Goal: Contribute content: Add original content to the website for others to see

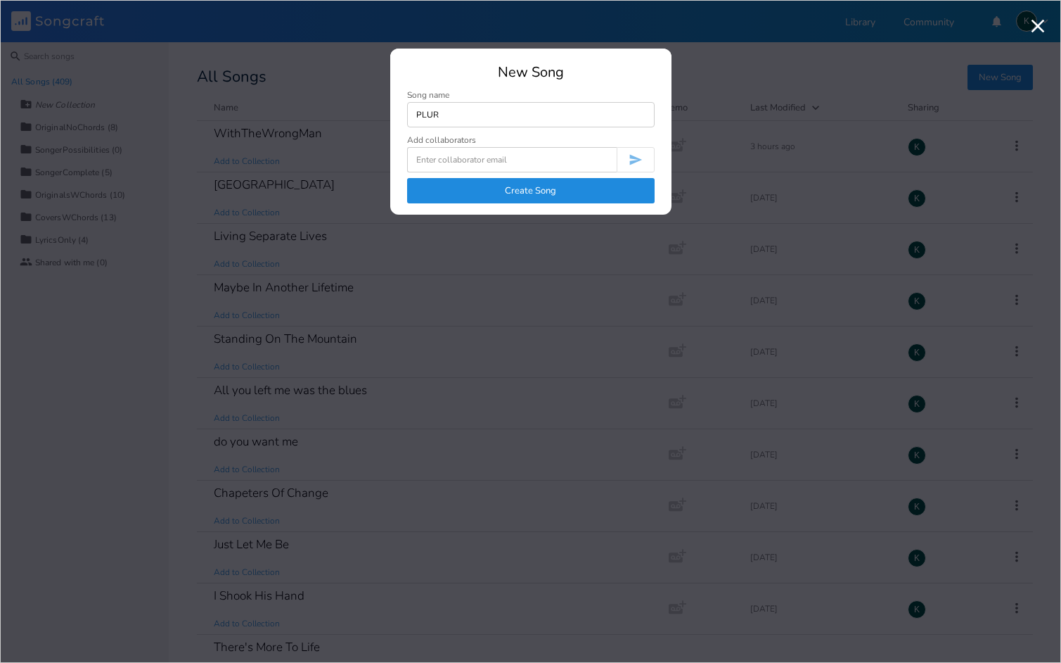
type input "PLUR"
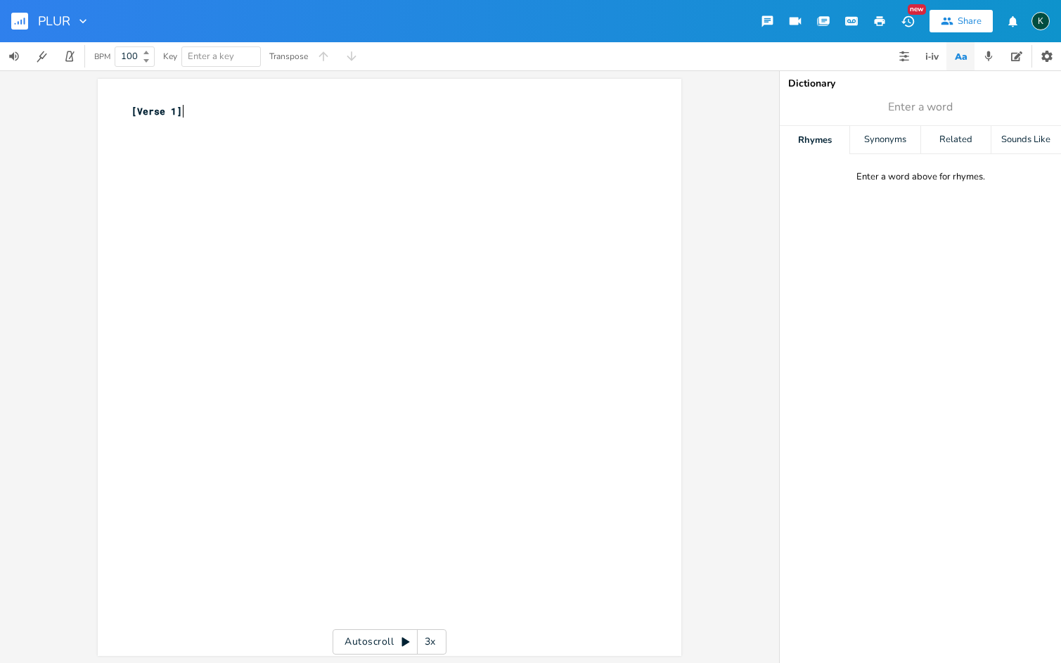
scroll to position [0, 1]
type textarea "[Verse 1]"
drag, startPoint x: 192, startPoint y: 117, endPoint x: 87, endPoint y: 98, distance: 107.3
click at [98, 101] on div "[Verse 1] x [Verse 1] ​" at bounding box center [390, 367] width 584 height 577
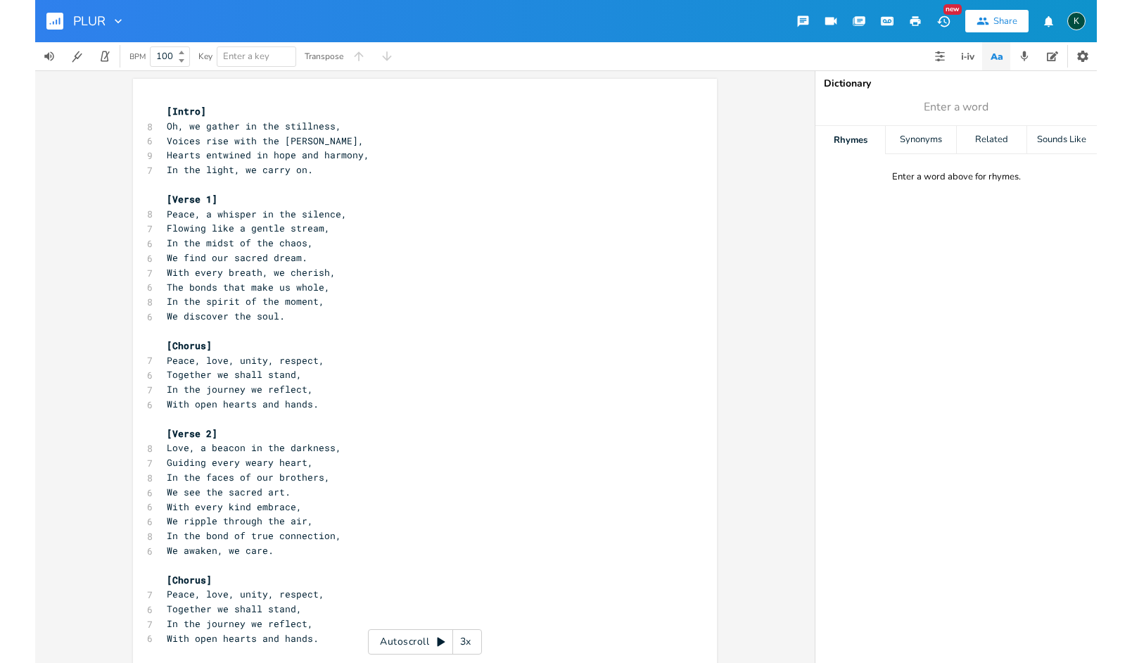
scroll to position [516, 0]
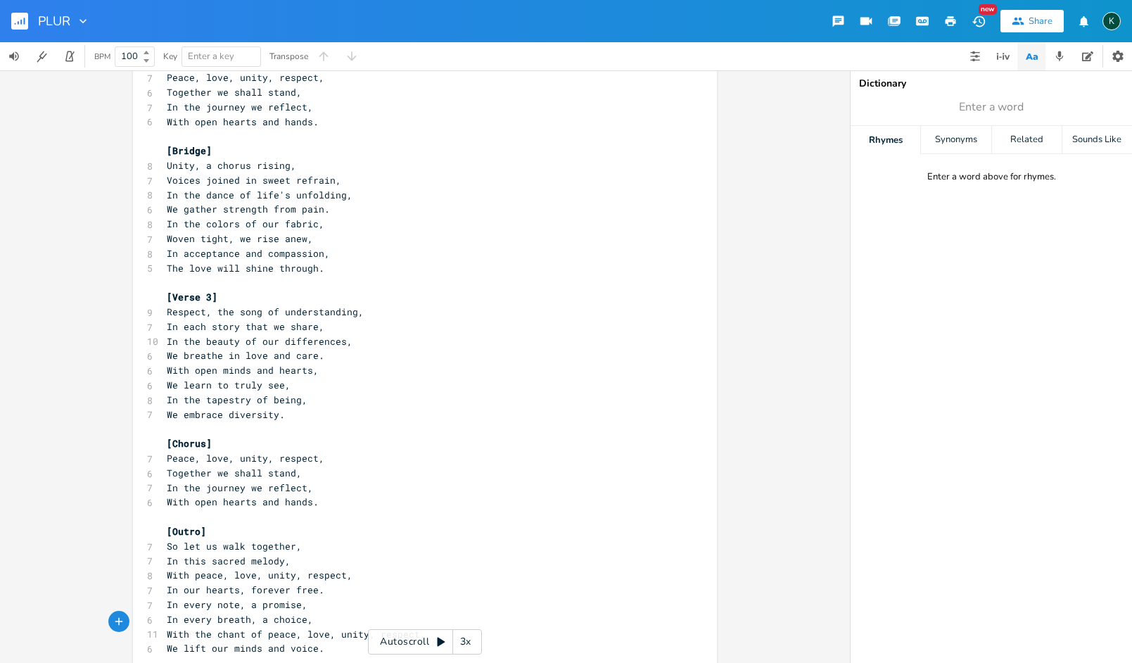
click at [13, 15] on rect "button" at bounding box center [19, 21] width 17 height 17
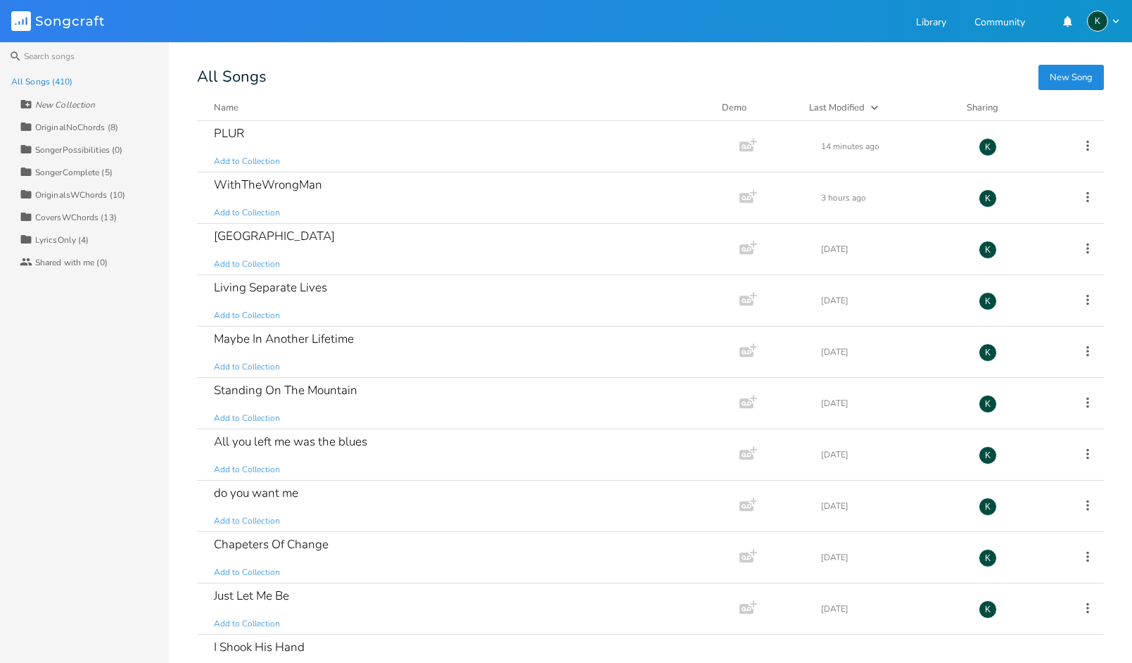
click at [1052, 83] on button "New Song" at bounding box center [1070, 77] width 65 height 25
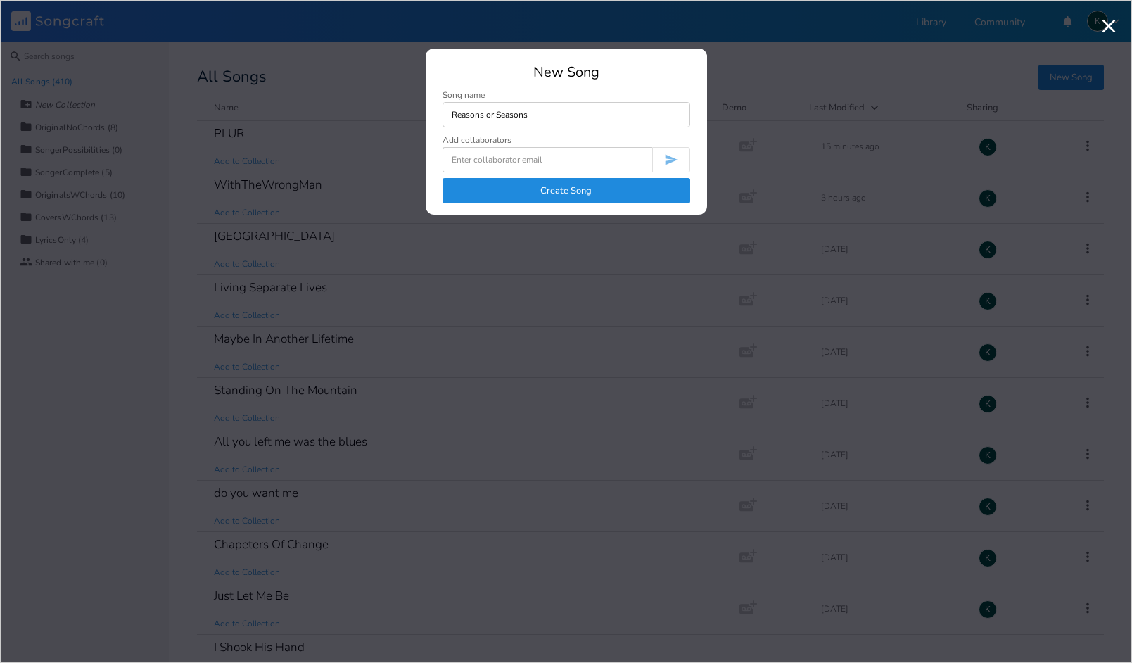
type input "Reasons or Seasons"
click at [554, 191] on button "Create Song" at bounding box center [566, 190] width 248 height 25
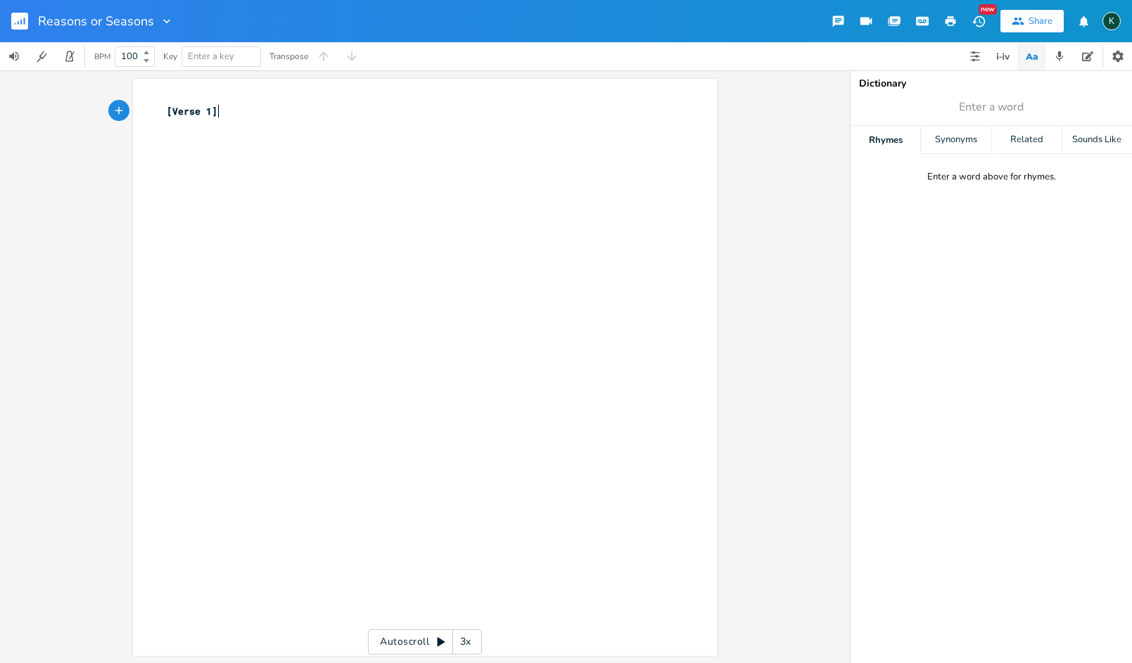
scroll to position [0, 1]
type textarea "1]"
type textarea "[Verse 1]"
drag, startPoint x: 250, startPoint y: 115, endPoint x: 137, endPoint y: 117, distance: 112.6
click at [137, 117] on div "[Verse 1] x [Verse 1] ​" at bounding box center [425, 367] width 584 height 577
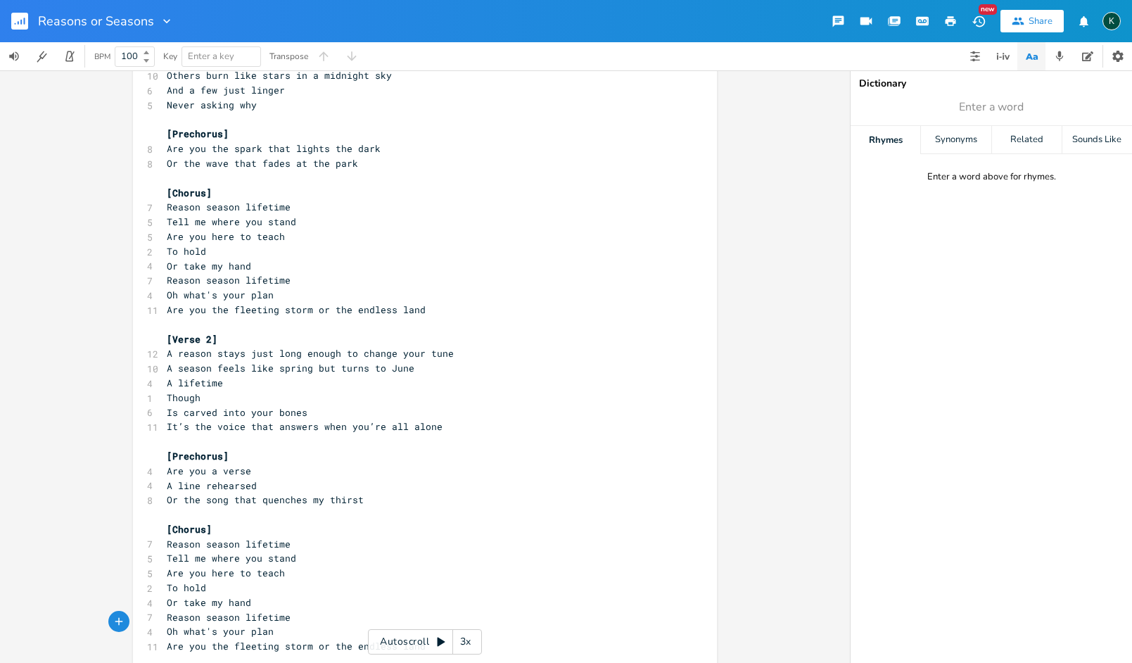
scroll to position [0, 0]
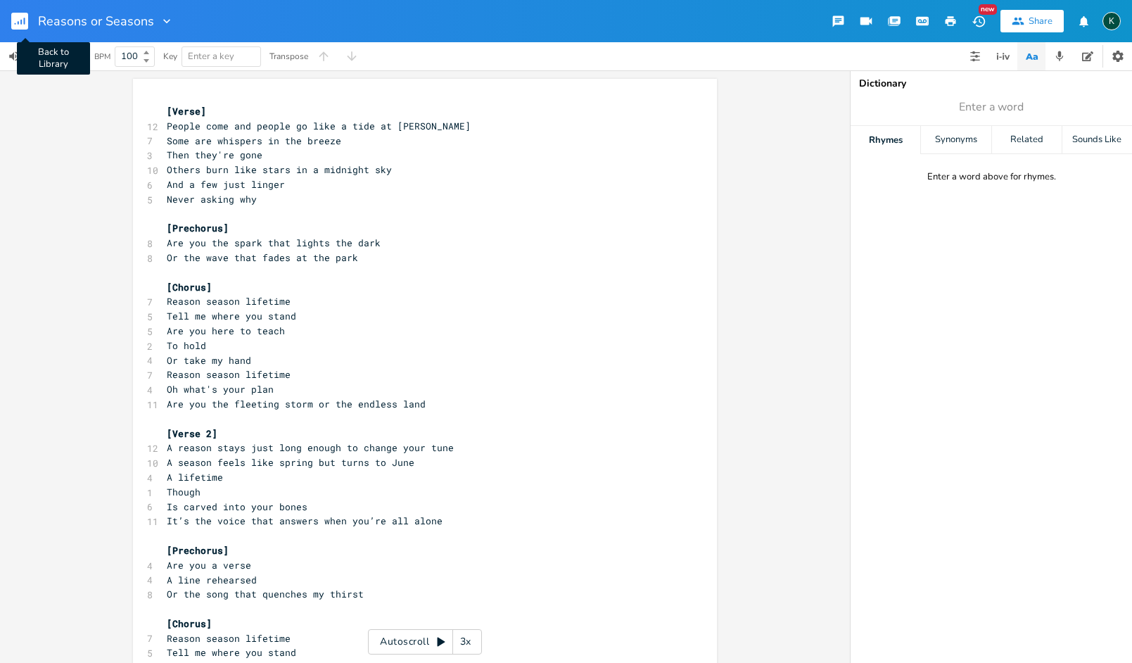
click at [23, 23] on rect "button" at bounding box center [19, 21] width 17 height 17
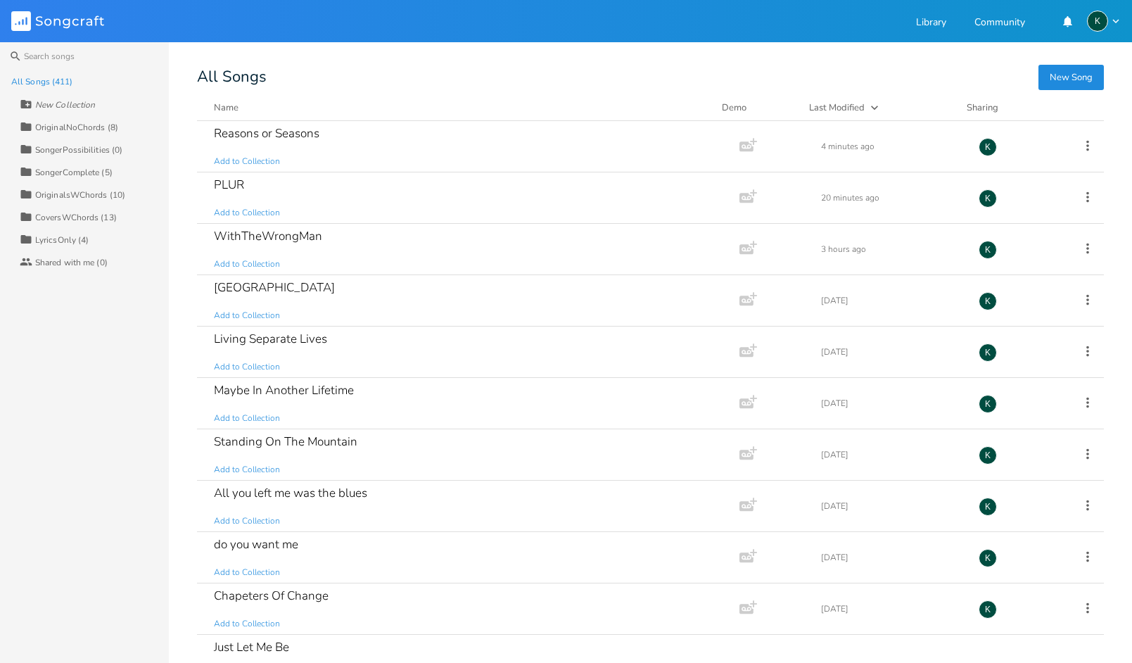
click at [1061, 79] on button "New Song" at bounding box center [1070, 77] width 65 height 25
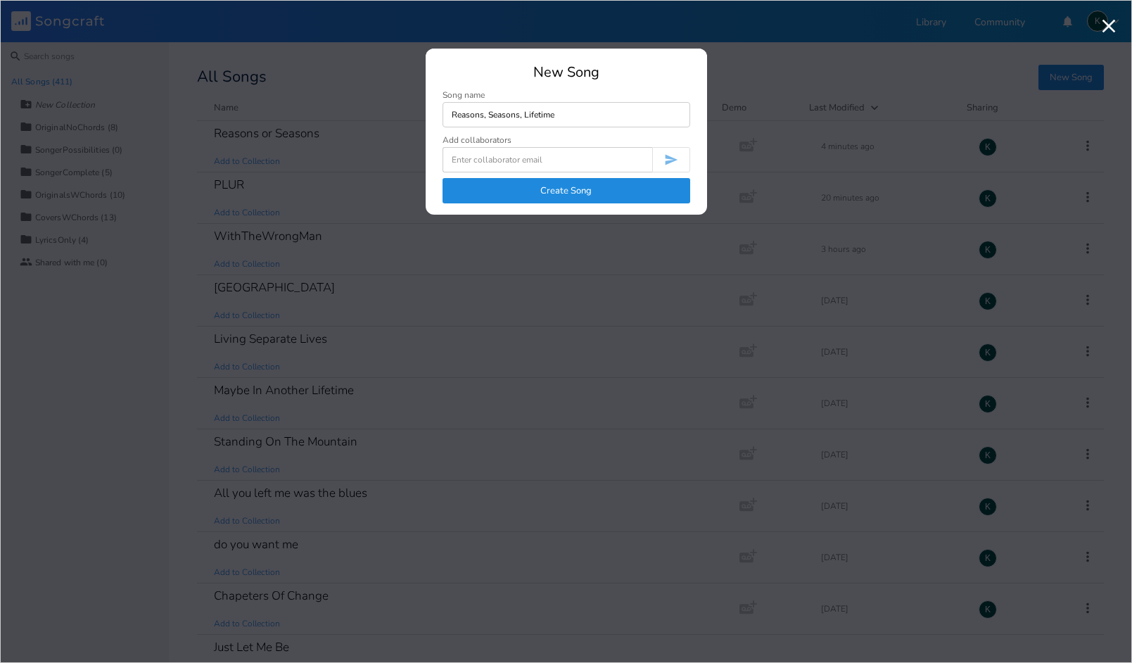
type input "Reasons, Seasons, Lifetime"
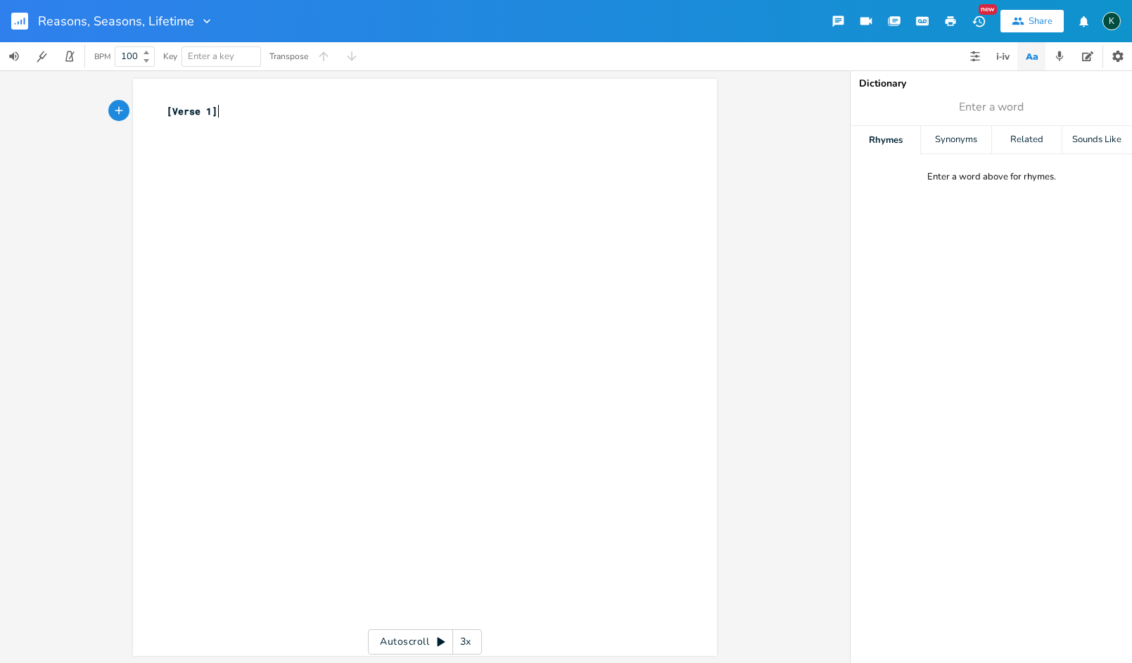
scroll to position [0, 1]
type textarea "[Verse 1]"
drag, startPoint x: 254, startPoint y: 115, endPoint x: 108, endPoint y: 108, distance: 145.8
click at [108, 108] on div "[Verse 1] x [Verse 1] ​ Autoscroll 3x" at bounding box center [425, 366] width 850 height 592
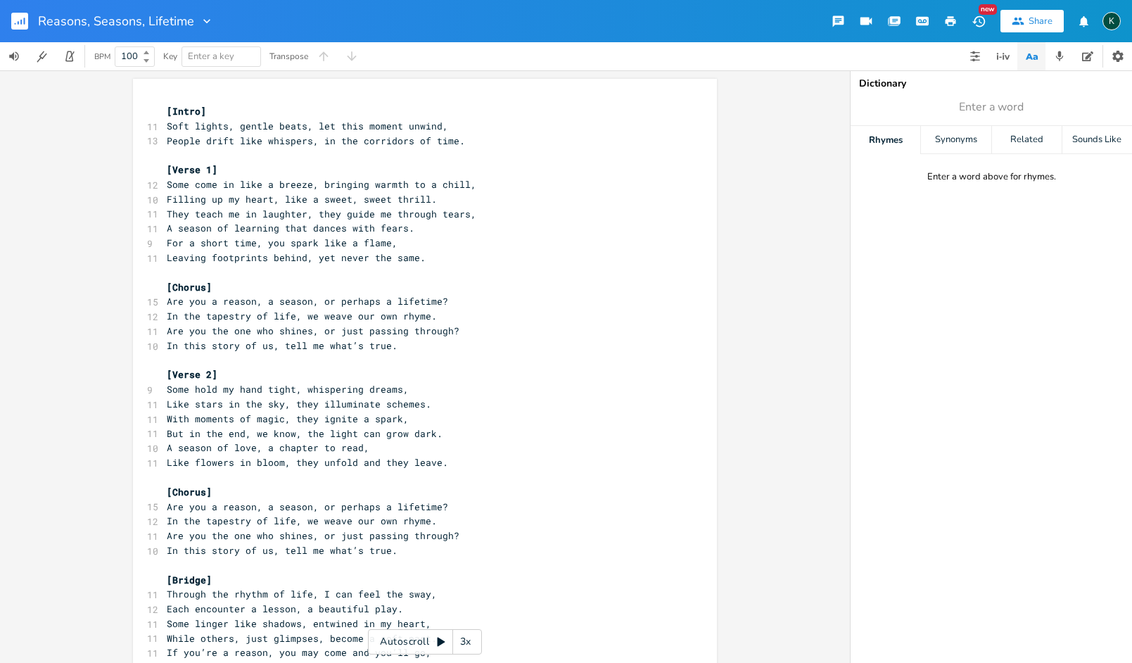
scroll to position [390, 0]
